Goal: Find specific page/section: Find specific page/section

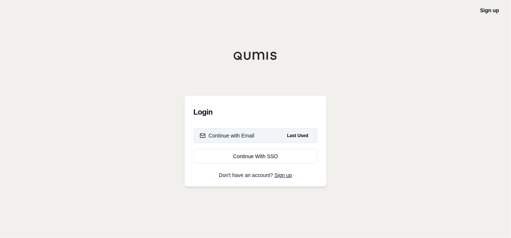
click at [241, 135] on div "Continue with Email" at bounding box center [227, 135] width 55 height 7
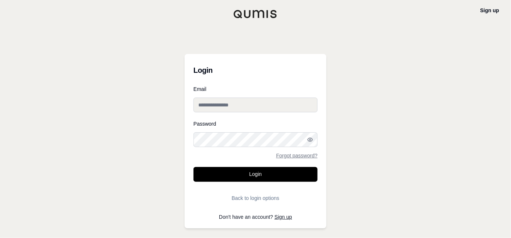
type input "**********"
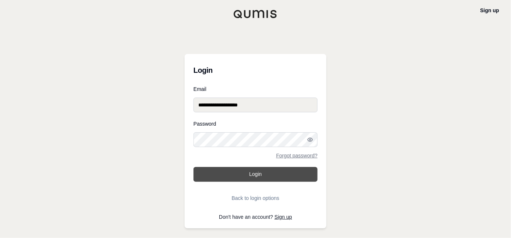
click at [248, 179] on button "Login" at bounding box center [255, 174] width 124 height 15
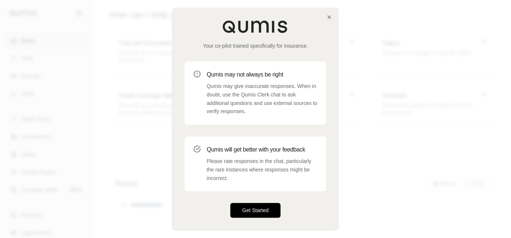
click at [255, 210] on button "Get Started" at bounding box center [255, 210] width 50 height 15
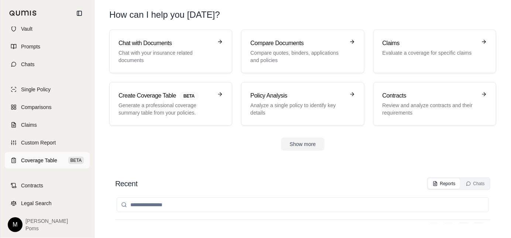
scroll to position [29, 0]
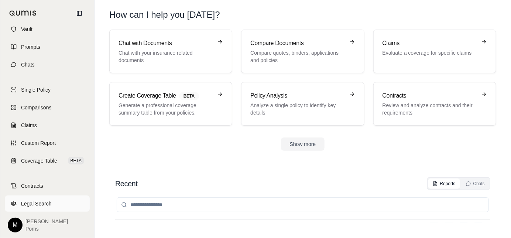
click at [31, 206] on span "Legal Search" at bounding box center [36, 203] width 31 height 7
